Goal: Task Accomplishment & Management: Use online tool/utility

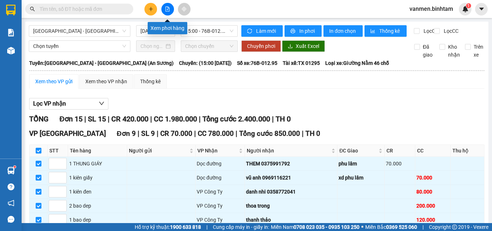
click at [166, 7] on icon "file-add" at bounding box center [168, 8] width 4 height 5
click at [40, 33] on span "[GEOGRAPHIC_DATA] - [GEOGRAPHIC_DATA] (An Sương)" at bounding box center [79, 31] width 93 height 11
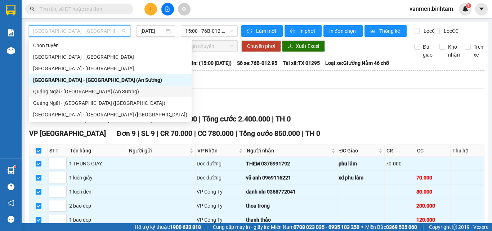
click at [53, 91] on div "Quảng Ngãi - [GEOGRAPHIC_DATA] (An Sương)" at bounding box center [110, 92] width 154 height 8
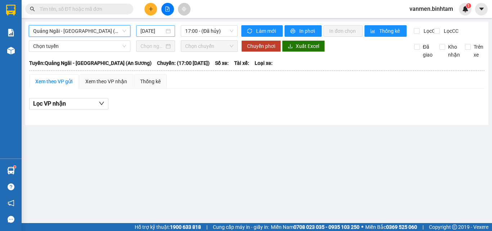
click at [155, 28] on input "[DATE]" at bounding box center [153, 31] width 24 height 8
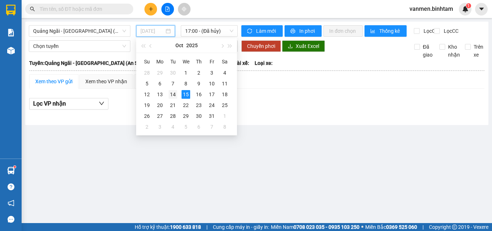
click at [173, 94] on div "14" at bounding box center [173, 94] width 9 height 9
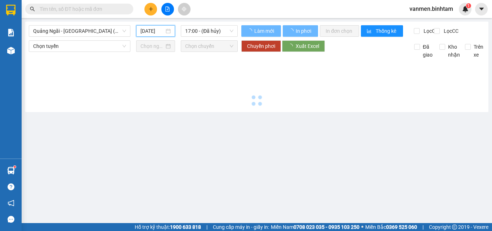
type input "[DATE]"
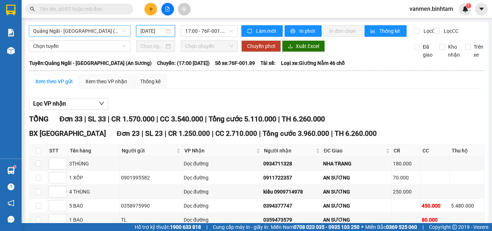
click at [94, 30] on span "Quảng Ngãi - [GEOGRAPHIC_DATA] (An Sương)" at bounding box center [79, 31] width 93 height 11
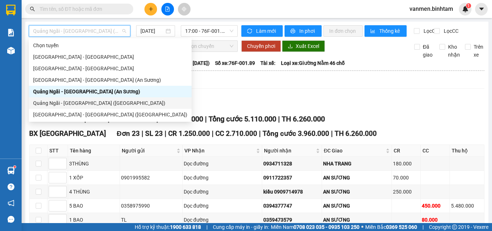
click at [72, 105] on div "Quảng Ngãi - [GEOGRAPHIC_DATA] ([GEOGRAPHIC_DATA])" at bounding box center [110, 103] width 154 height 8
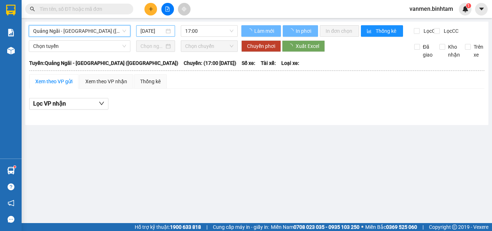
click at [161, 30] on input "[DATE]" at bounding box center [153, 31] width 24 height 8
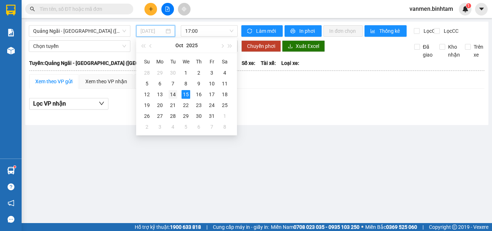
click at [173, 95] on div "14" at bounding box center [173, 94] width 9 height 9
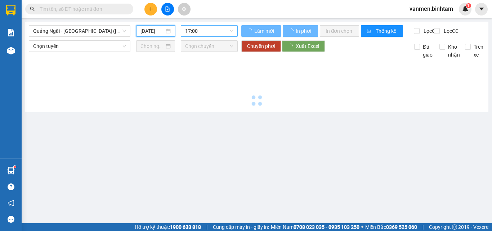
type input "[DATE]"
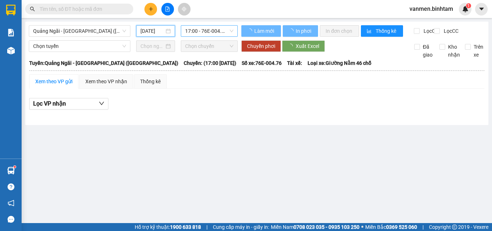
click at [205, 27] on span "17:00 - 76E-004.76" at bounding box center [209, 31] width 48 height 11
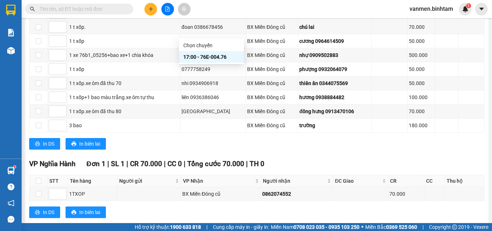
scroll to position [634, 0]
